Goal: Task Accomplishment & Management: Manage account settings

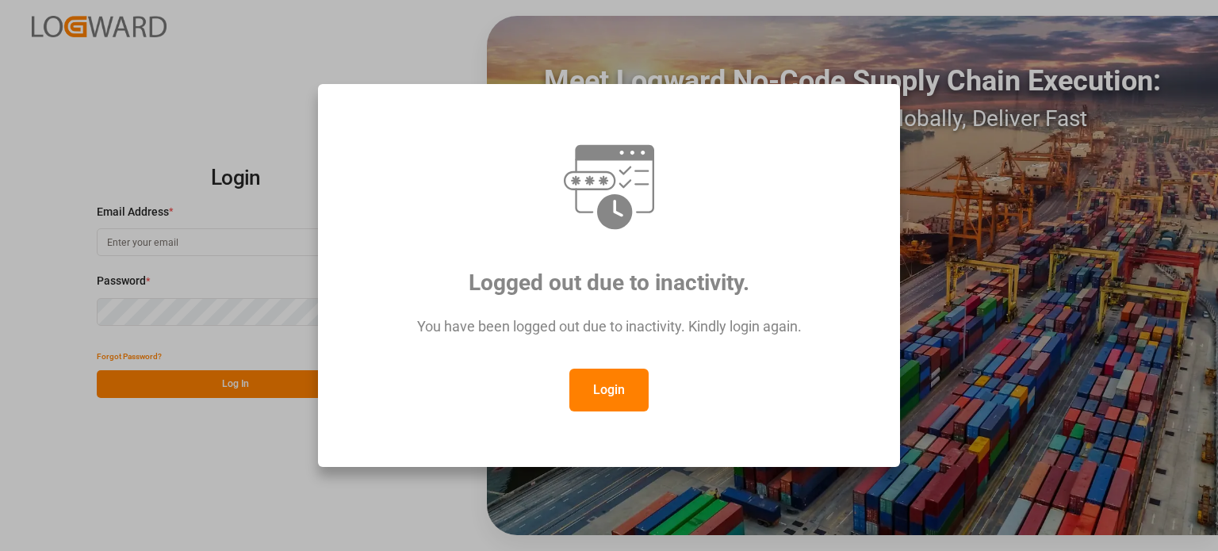
click at [602, 369] on button "Login" at bounding box center [608, 390] width 79 height 43
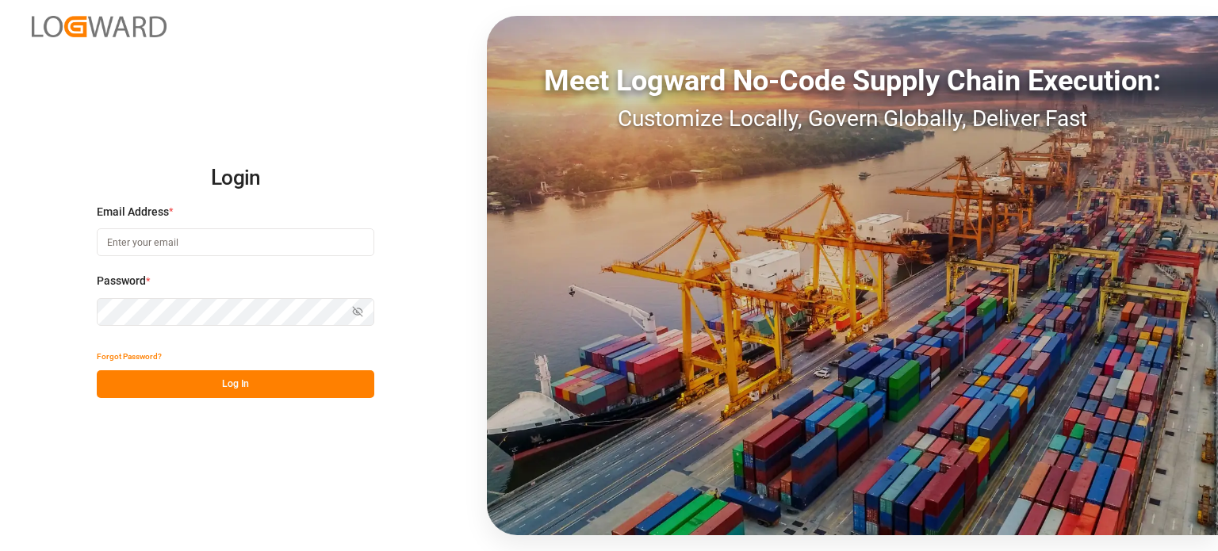
click at [286, 240] on input at bounding box center [235, 242] width 277 height 28
click at [249, 254] on input at bounding box center [235, 242] width 277 height 28
click at [0, 550] on div at bounding box center [0, 551] width 0 height 0
type input "[PERSON_NAME][EMAIL_ADDRESS][DOMAIN_NAME]"
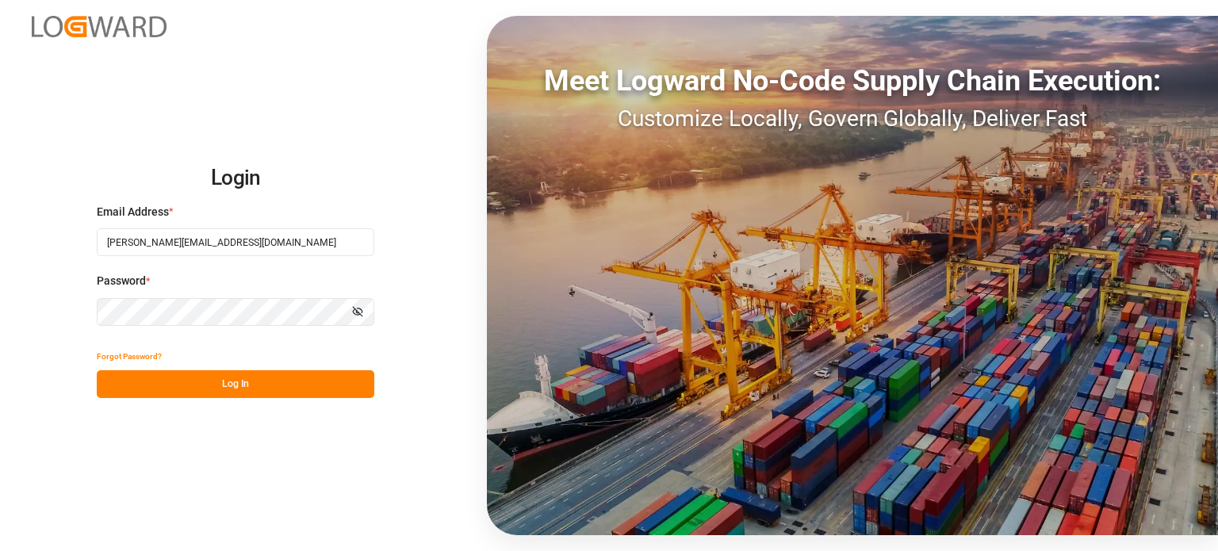
click at [201, 248] on input "[PERSON_NAME][EMAIL_ADDRESS][DOMAIN_NAME]" at bounding box center [235, 242] width 277 height 28
click at [190, 384] on button "Log In" at bounding box center [235, 384] width 277 height 28
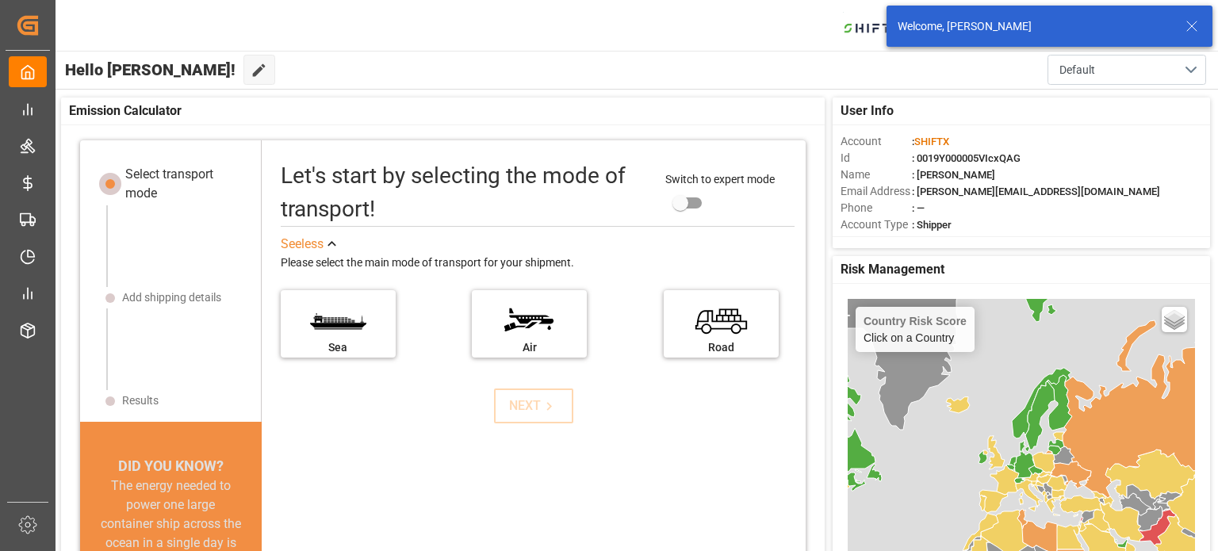
click at [1192, 22] on icon at bounding box center [1191, 26] width 19 height 19
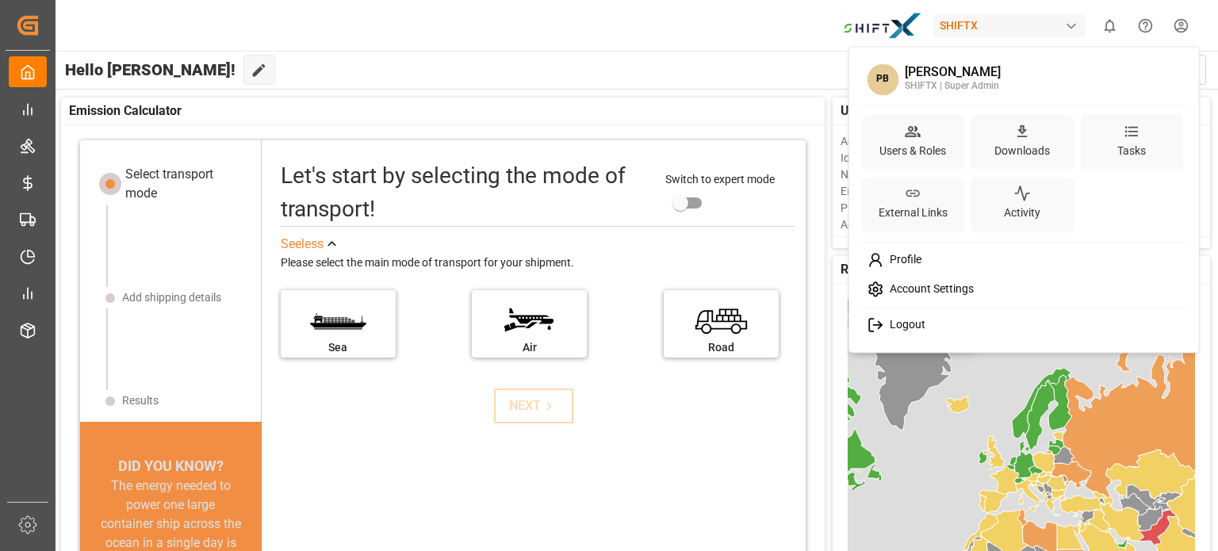
click at [1176, 29] on html "Created by potrace 1.15, written by [PERSON_NAME] [DATE]-[DATE] Created by potr…" at bounding box center [609, 275] width 1218 height 551
click at [943, 130] on div "Users & Roles" at bounding box center [912, 142] width 103 height 56
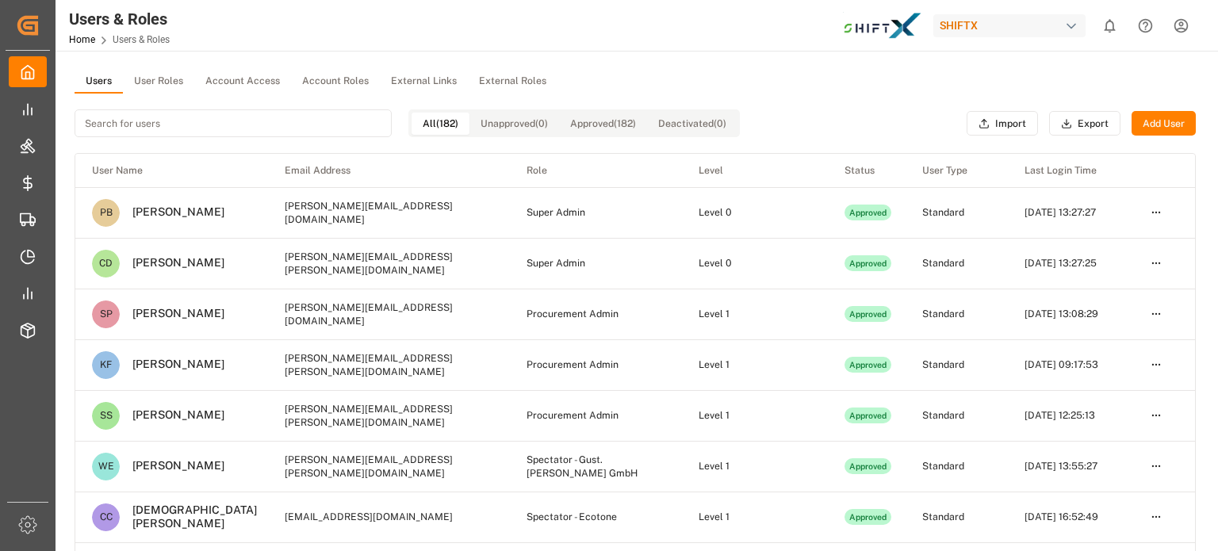
click at [263, 128] on input at bounding box center [233, 123] width 317 height 28
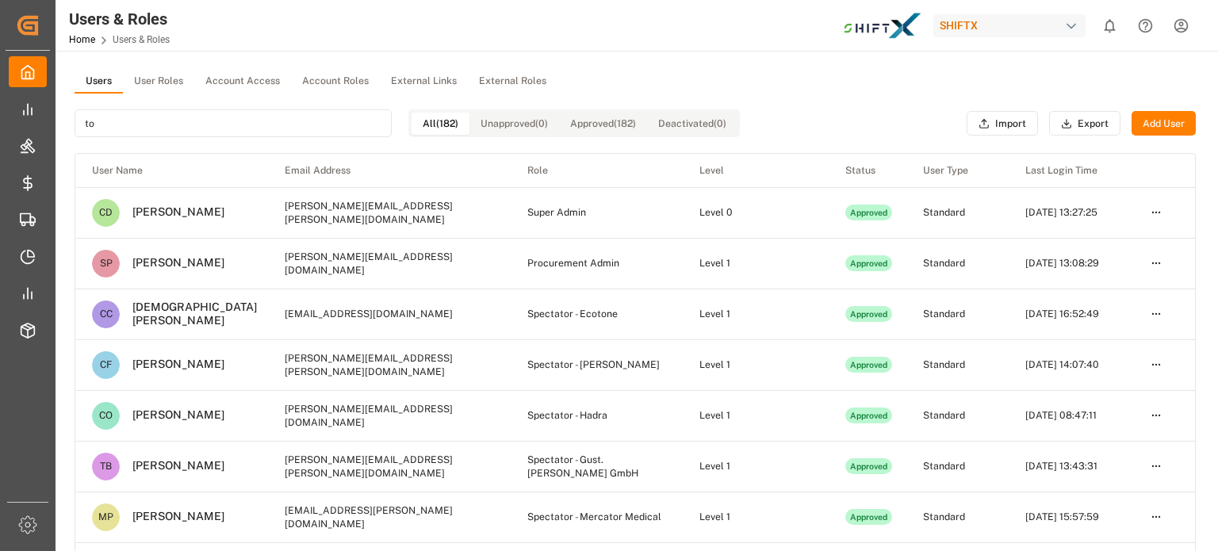
type input "t"
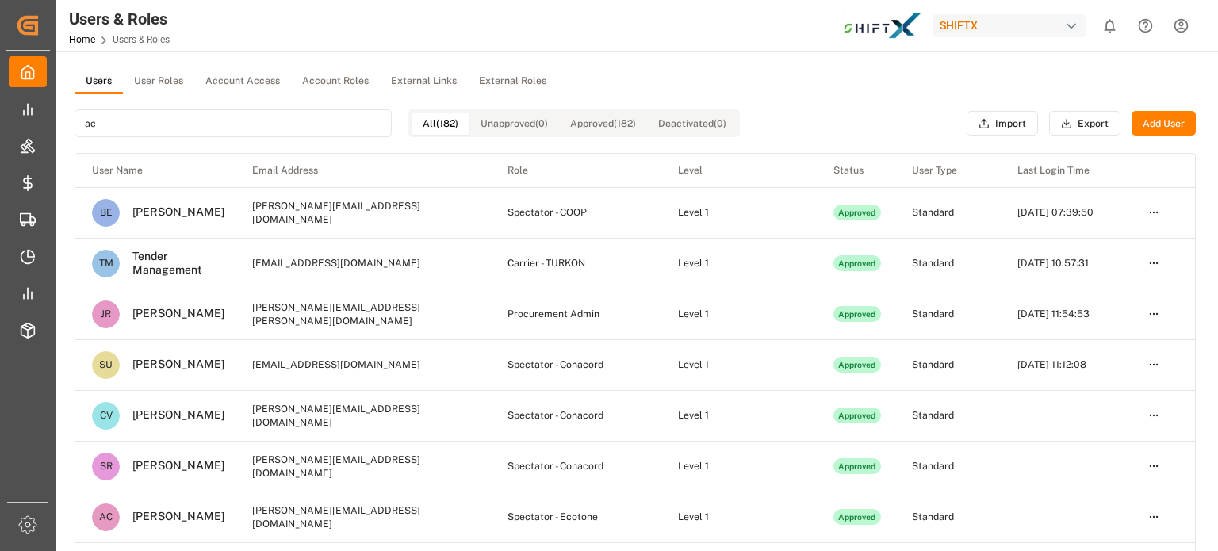
type input "a"
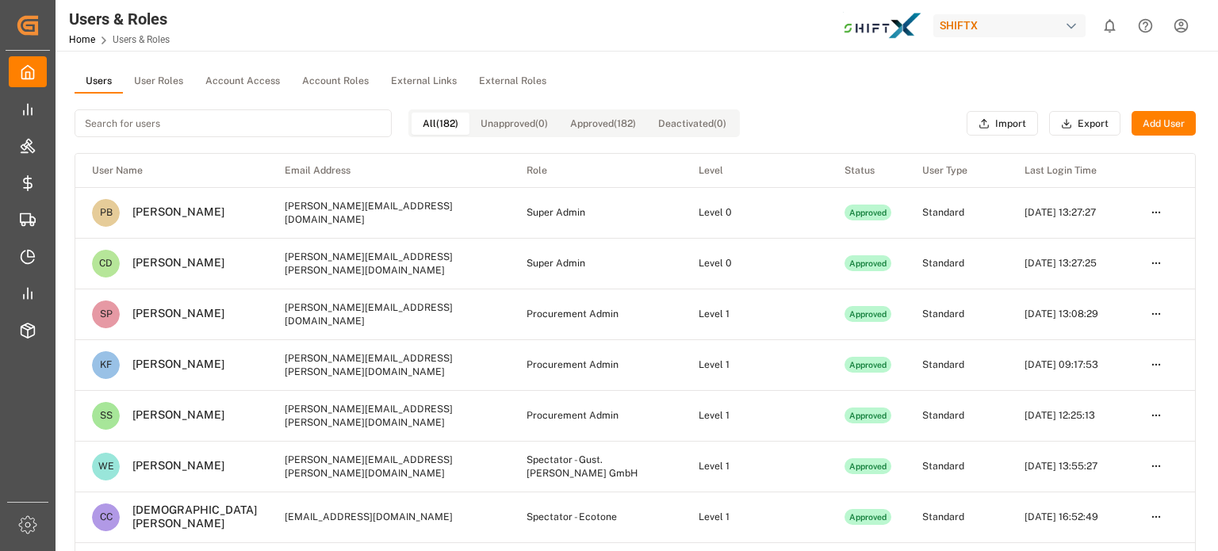
click at [714, 67] on div "Users User Roles Account Access Account Roles External Links External Roles All…" at bounding box center [634, 417] width 1159 height 732
